Goal: Information Seeking & Learning: Find specific fact

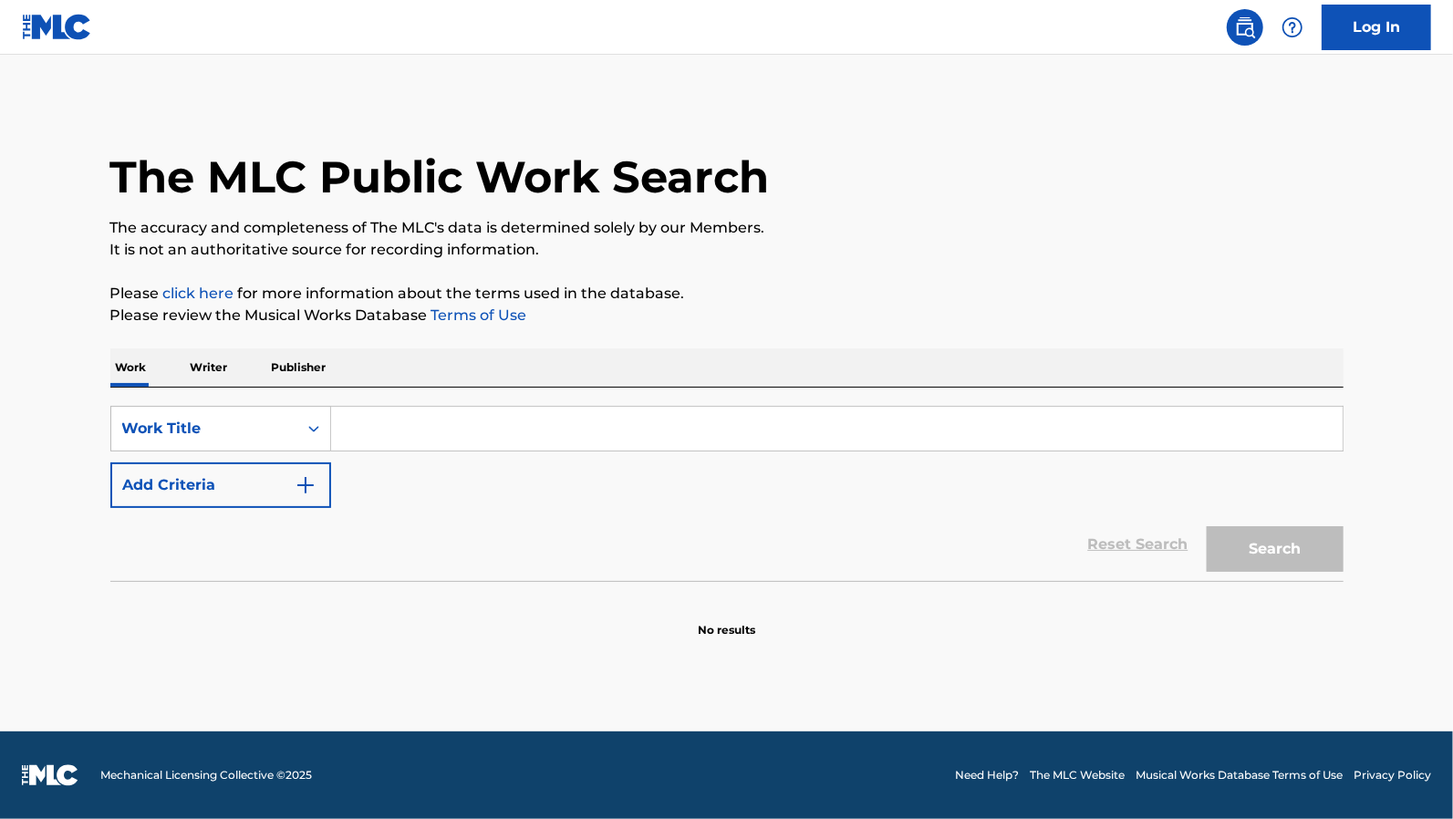
click at [212, 380] on p "Writer" at bounding box center [209, 368] width 48 height 38
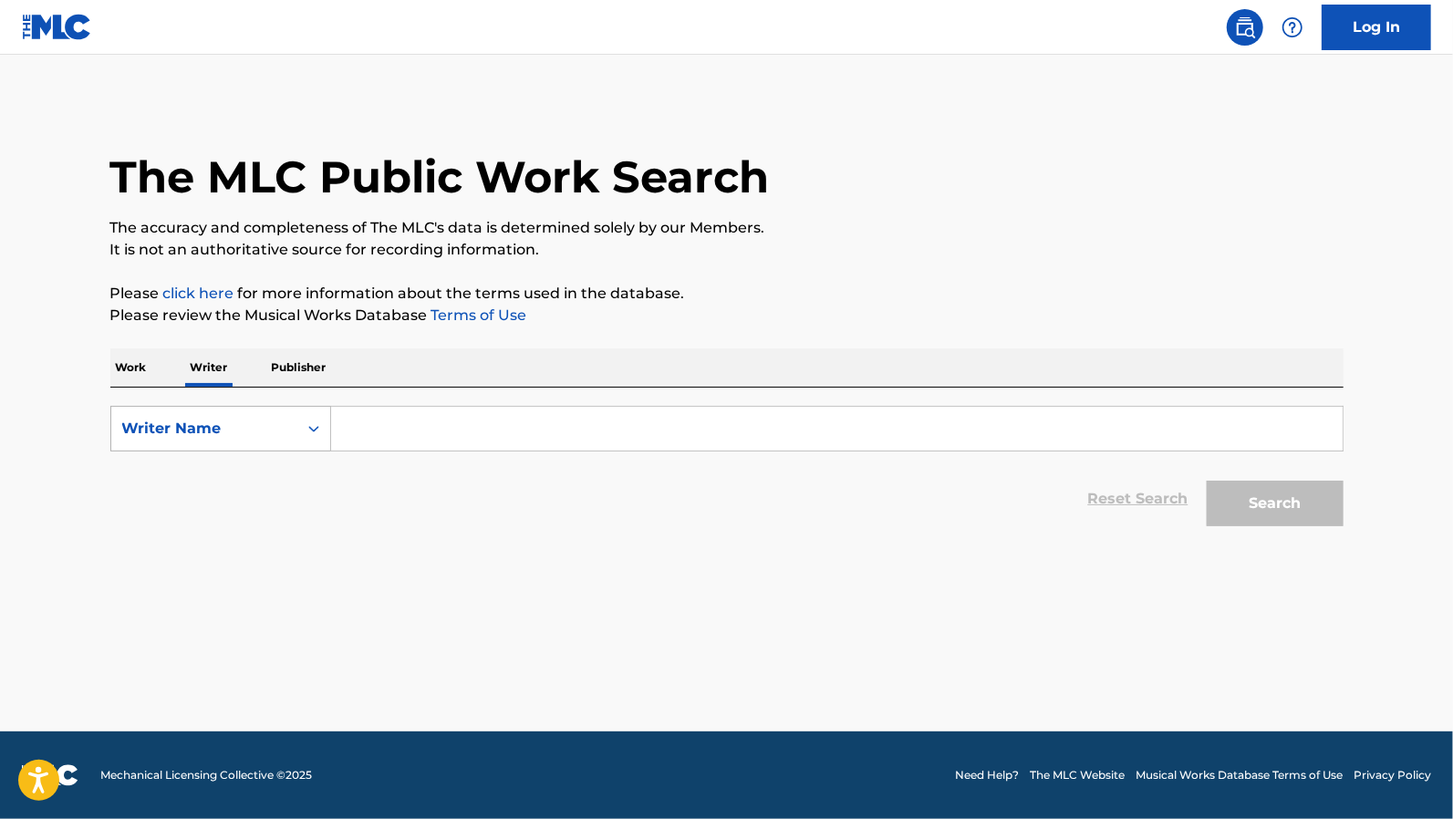
click at [243, 435] on div "Writer Name" at bounding box center [204, 429] width 164 height 22
click at [241, 495] on div "Writer IPI" at bounding box center [220, 475] width 219 height 46
click at [442, 471] on div "Reset Search Search" at bounding box center [726, 499] width 1233 height 73
click at [443, 424] on input "Search Form" at bounding box center [837, 429] width 1012 height 44
paste input "00717993892"
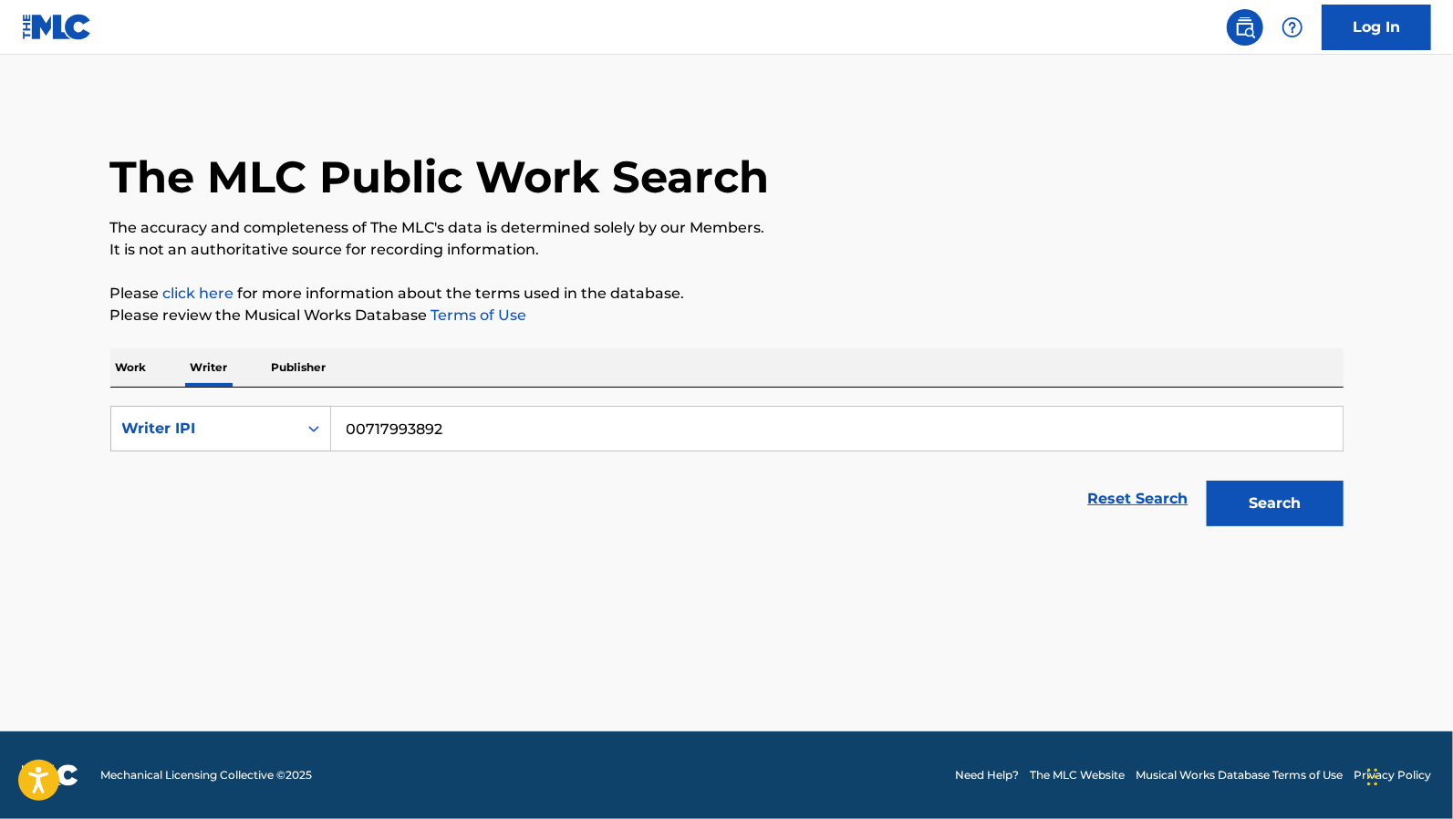
type input "00717993892"
click at [1207, 481] on button "Search" at bounding box center [1275, 504] width 137 height 46
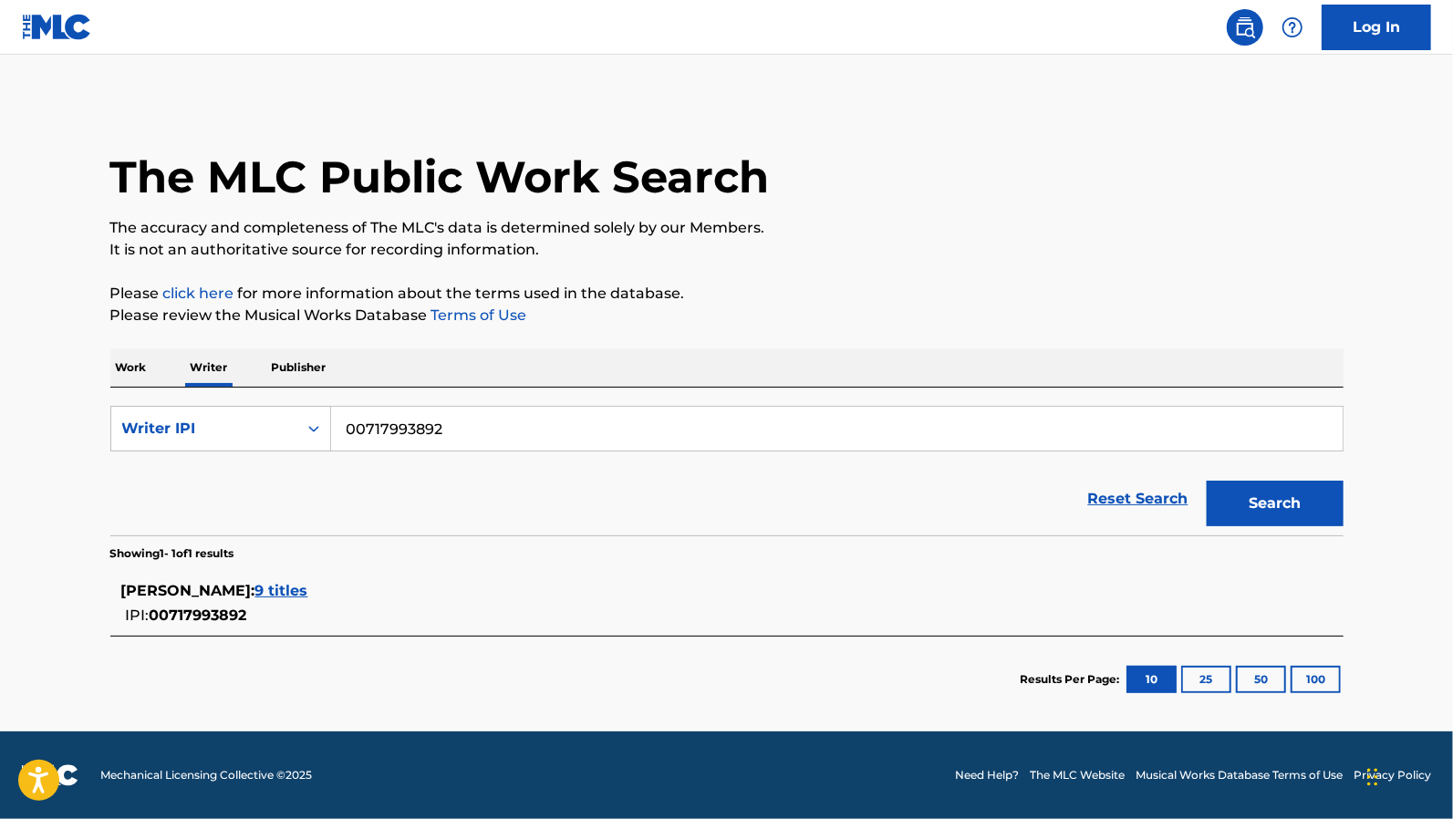
click at [285, 594] on span "9 titles" at bounding box center [281, 590] width 53 height 17
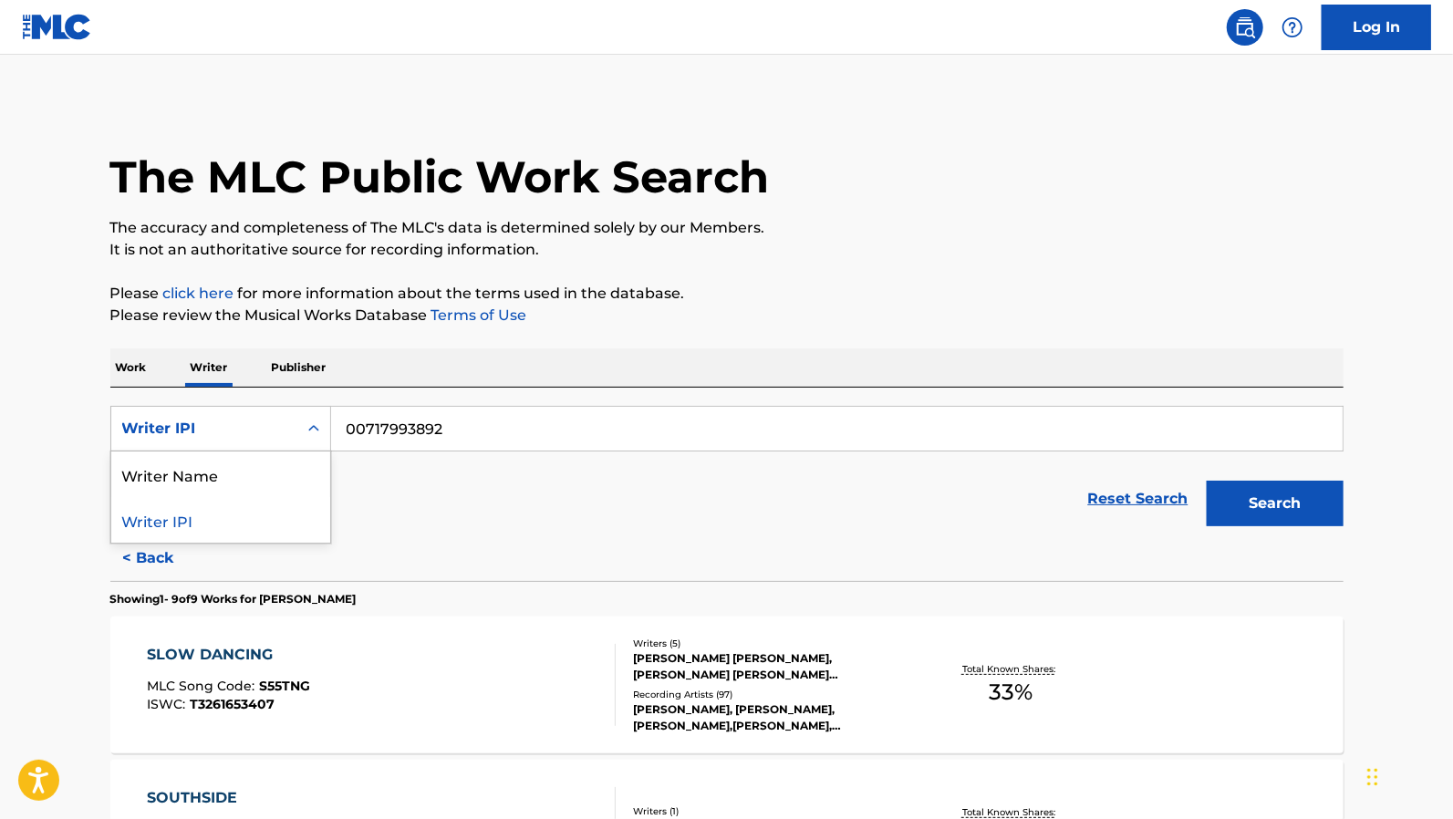
click at [304, 431] on div "Search Form" at bounding box center [313, 428] width 33 height 33
click at [263, 463] on div "Writer Name" at bounding box center [220, 475] width 219 height 46
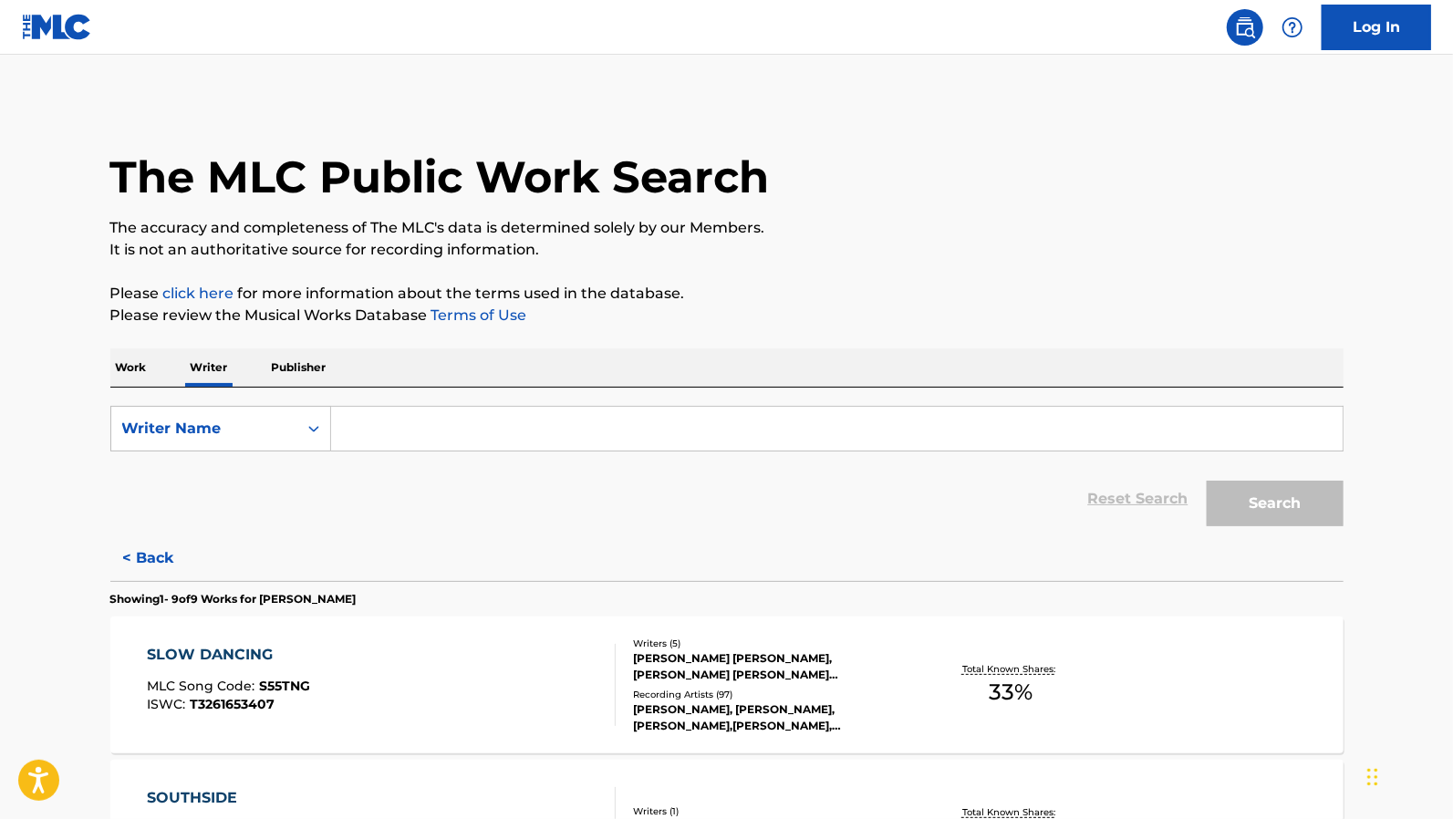
click at [453, 407] on input "Search Form" at bounding box center [837, 429] width 1012 height 44
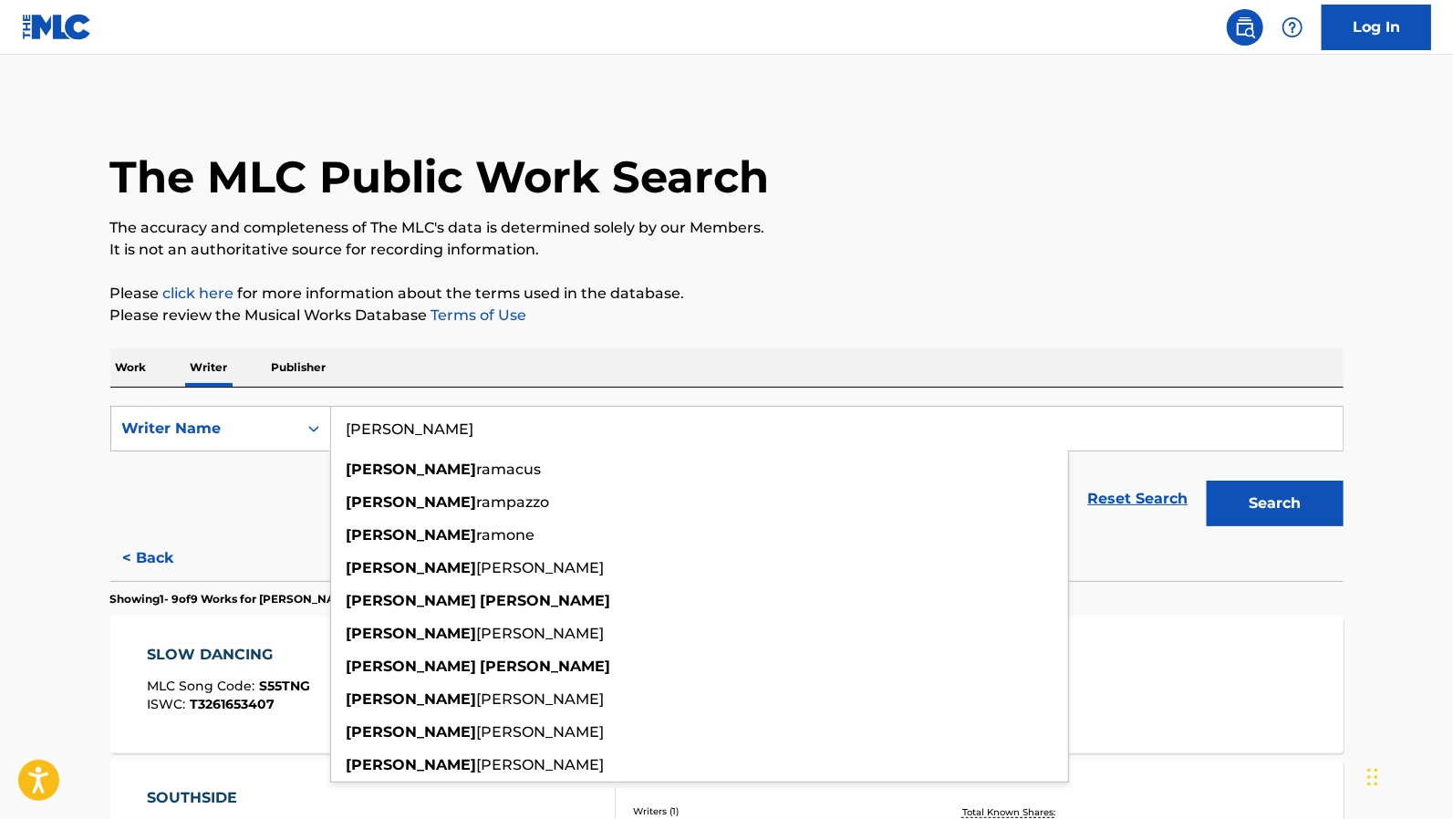
type input "[PERSON_NAME]"
click at [1207, 481] on button "Search" at bounding box center [1275, 504] width 137 height 46
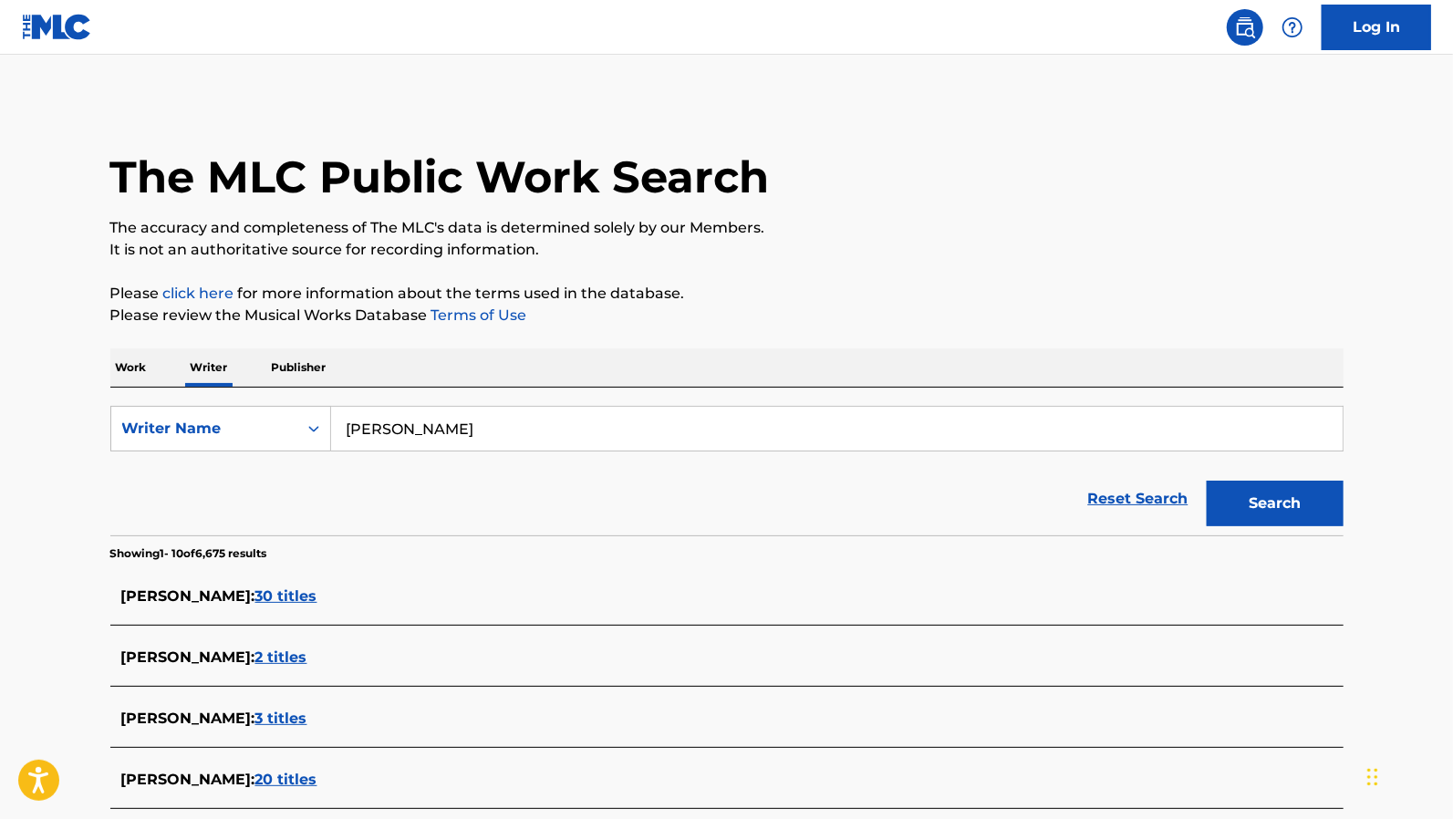
click at [304, 594] on span "30 titles" at bounding box center [286, 596] width 62 height 17
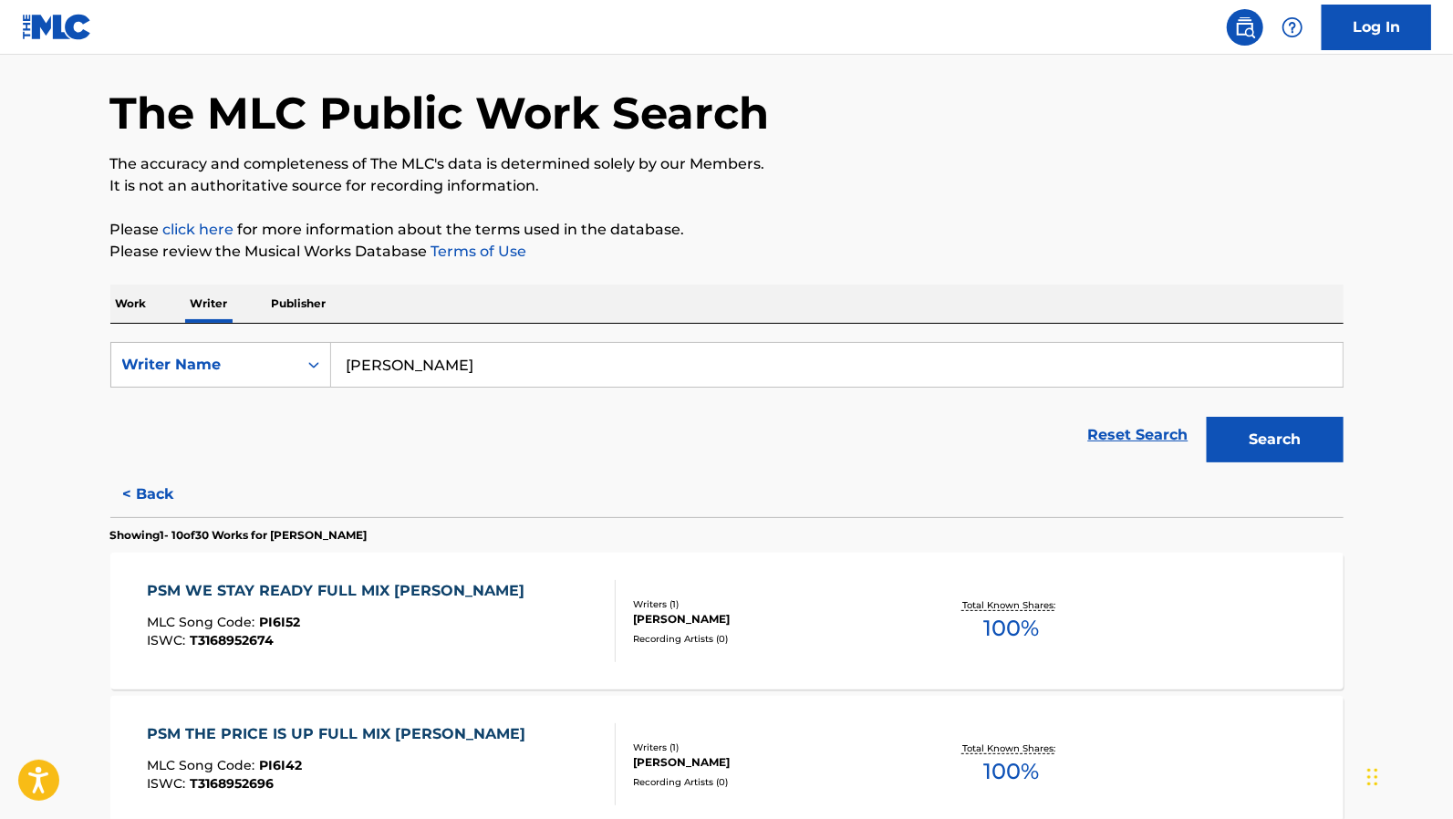
scroll to position [91, 0]
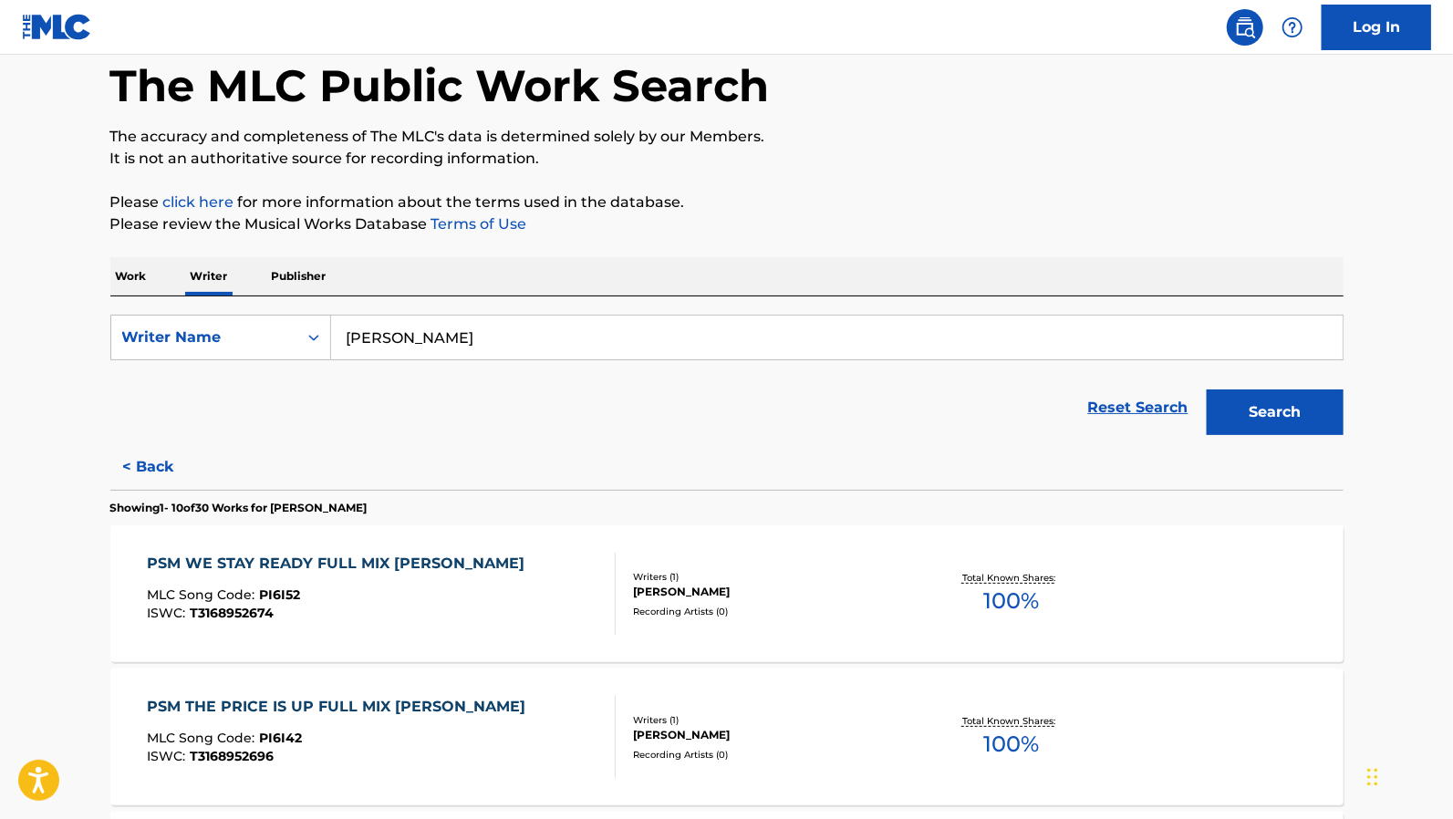
click at [683, 589] on div "[PERSON_NAME]" at bounding box center [771, 592] width 276 height 16
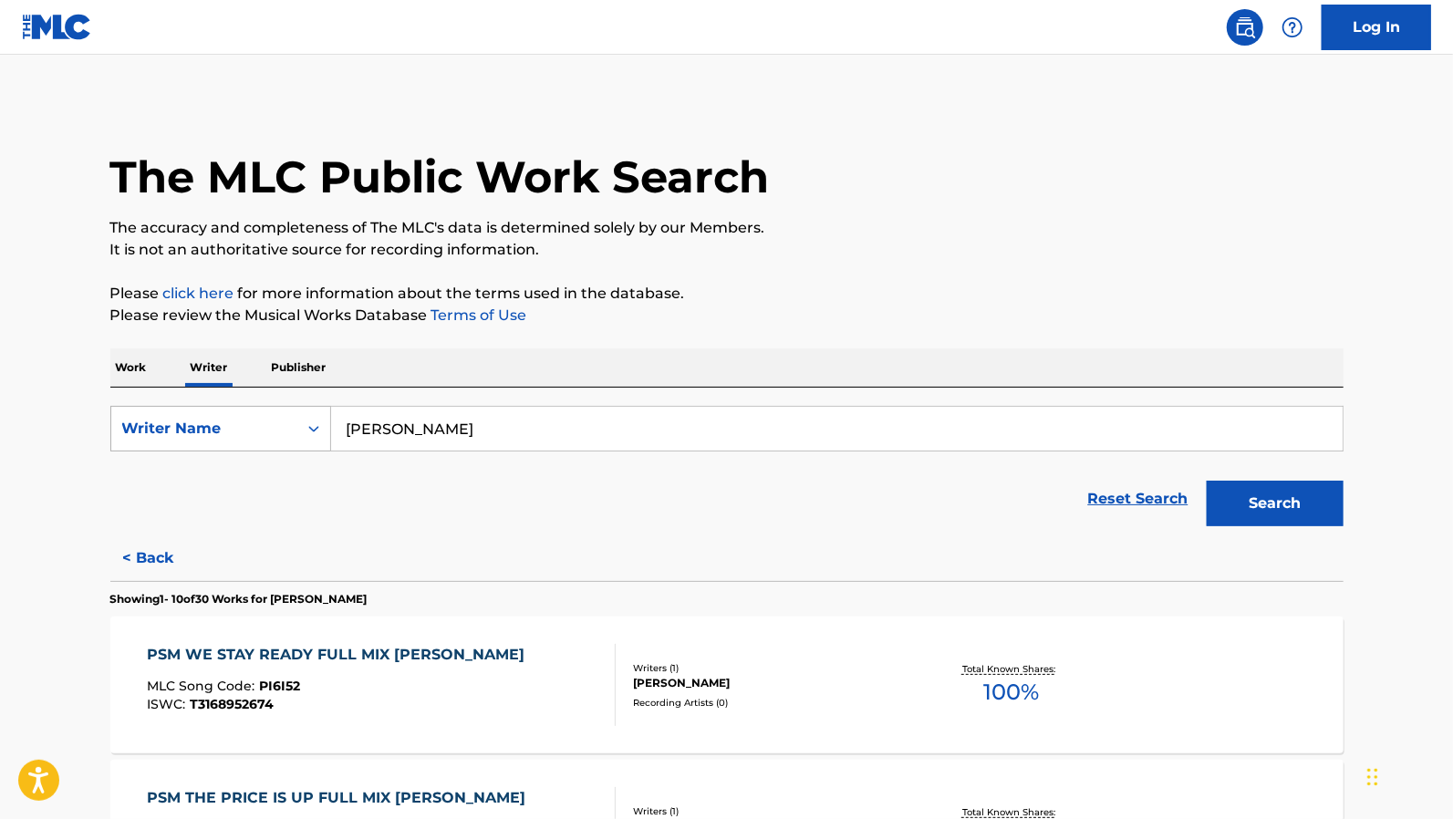
click at [317, 433] on icon "Search Form" at bounding box center [314, 429] width 18 height 18
click at [225, 473] on div "Writer IPI" at bounding box center [220, 475] width 219 height 46
click at [432, 437] on input "Search Form" at bounding box center [837, 429] width 1012 height 44
paste input "00861306351"
type input "00861306351"
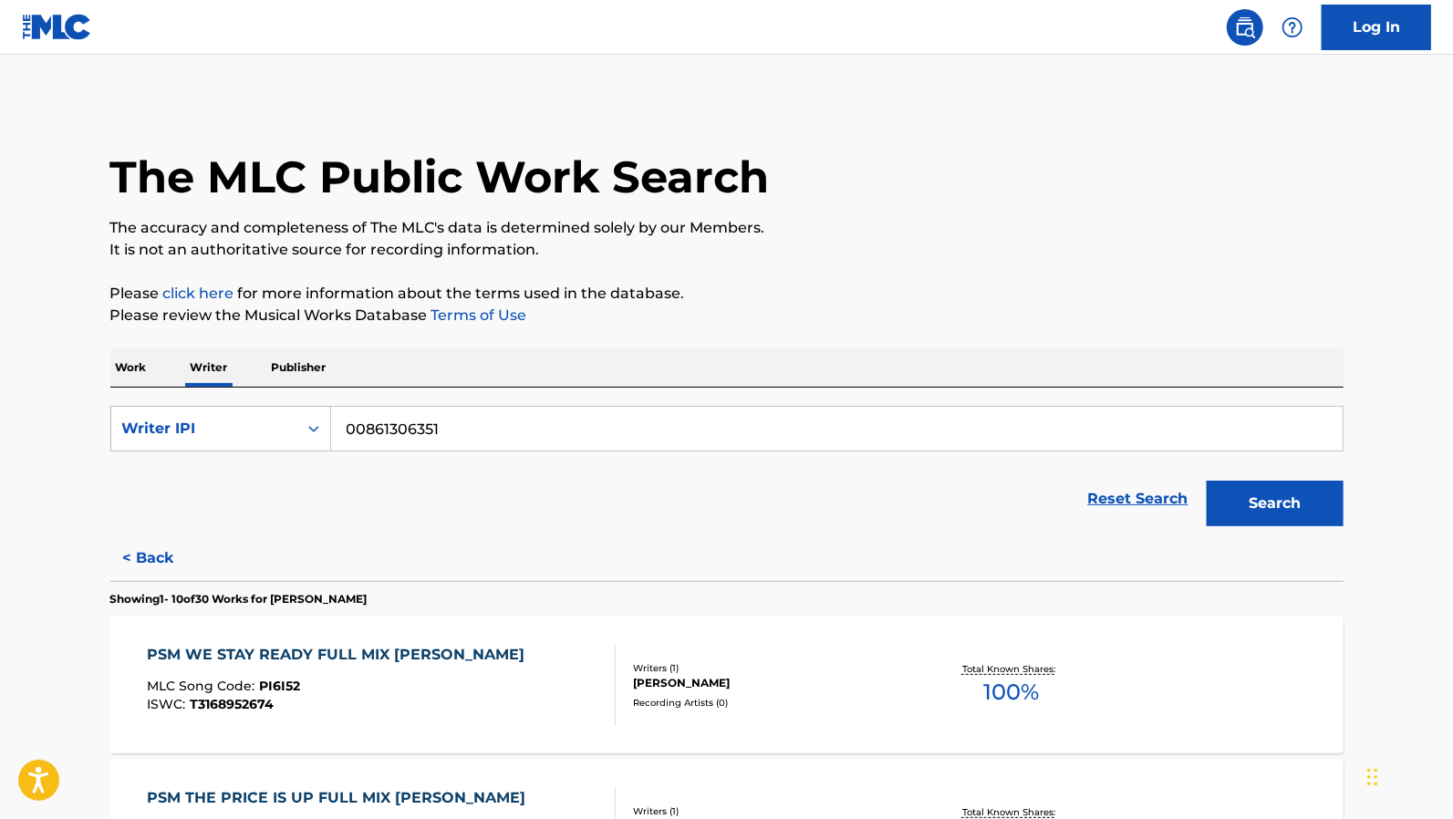
click at [1207, 481] on button "Search" at bounding box center [1275, 504] width 137 height 46
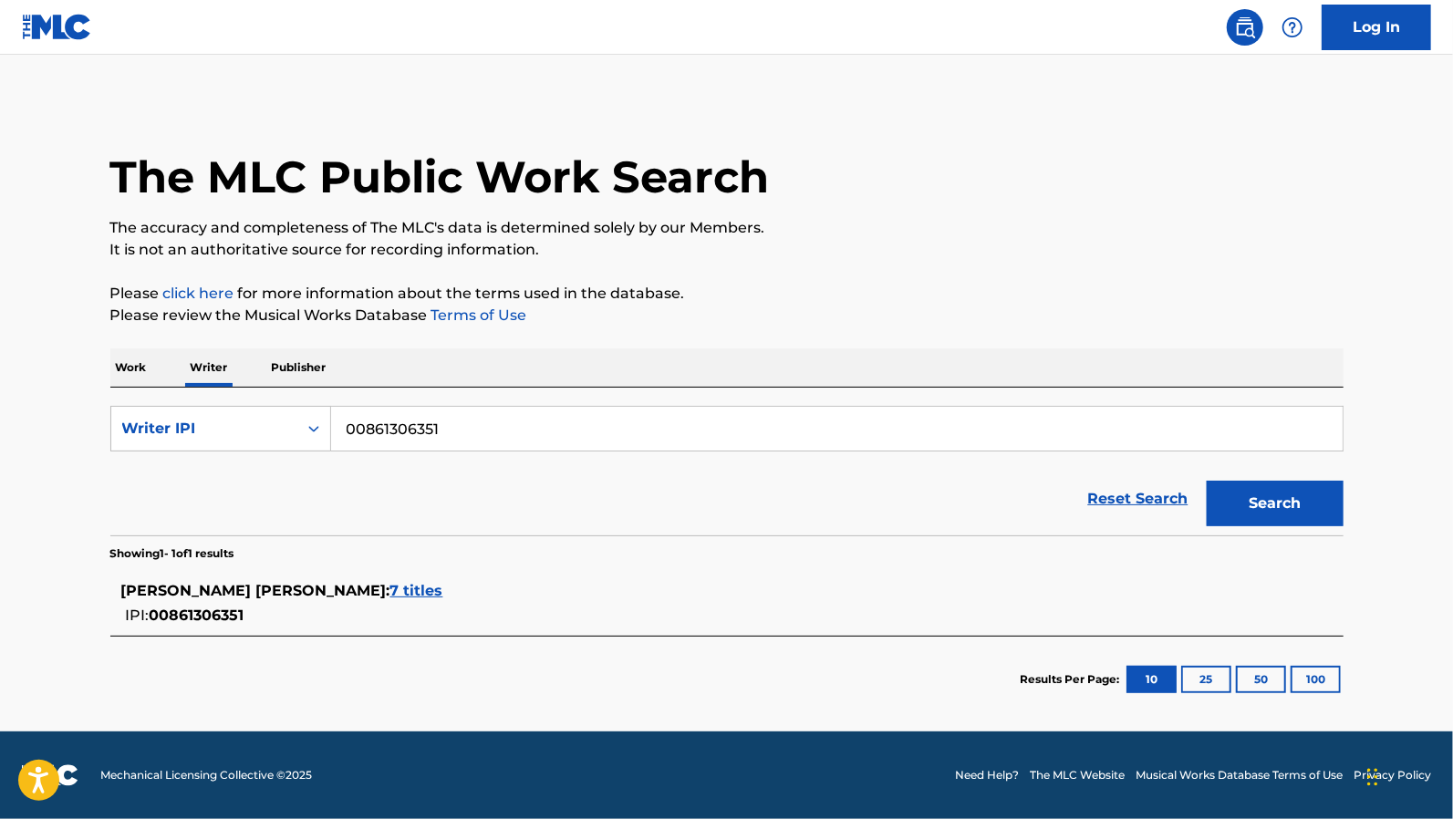
click at [390, 587] on span "7 titles" at bounding box center [416, 590] width 53 height 17
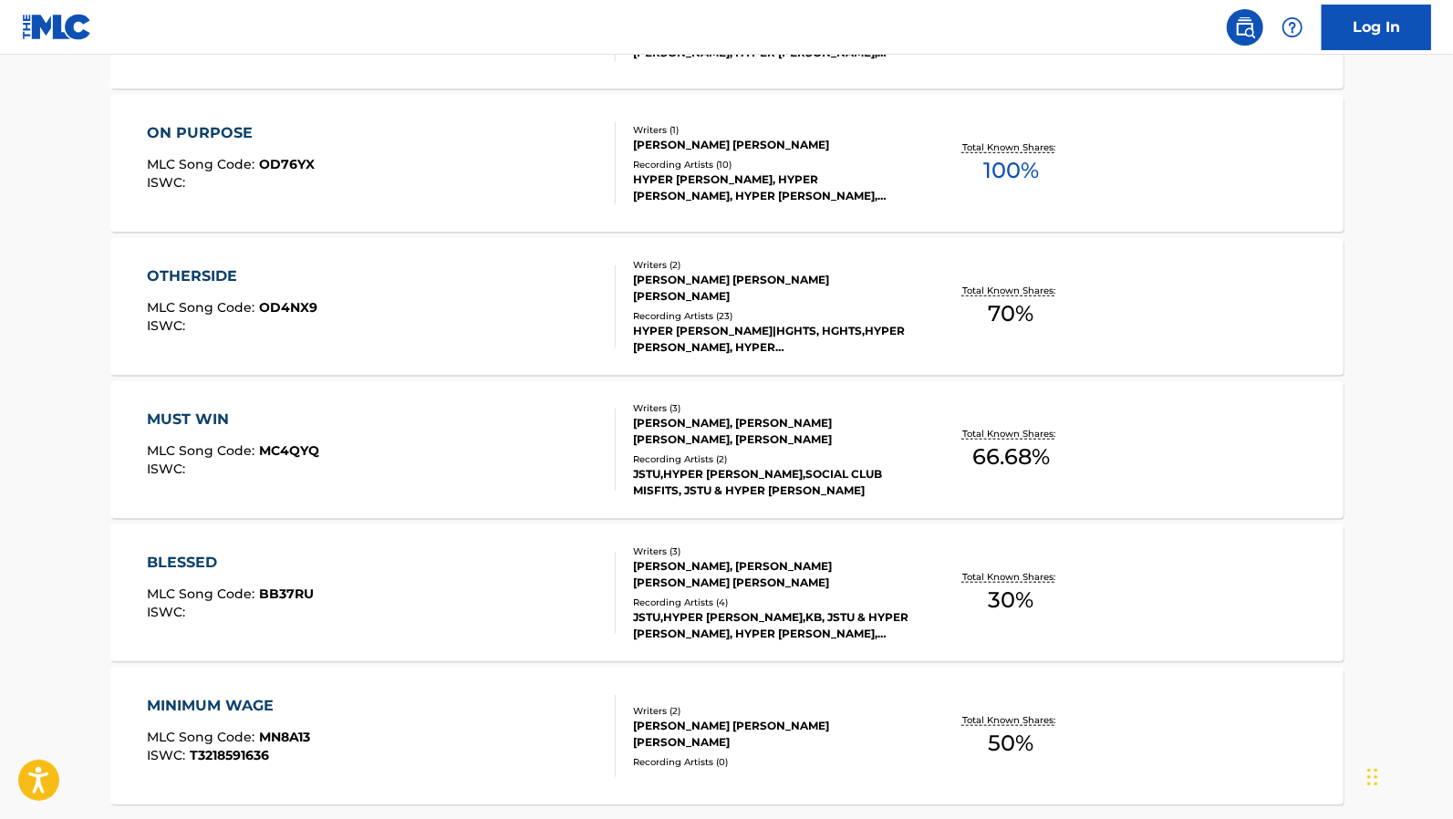
scroll to position [821, 0]
